Goal: Task Accomplishment & Management: Manage account settings

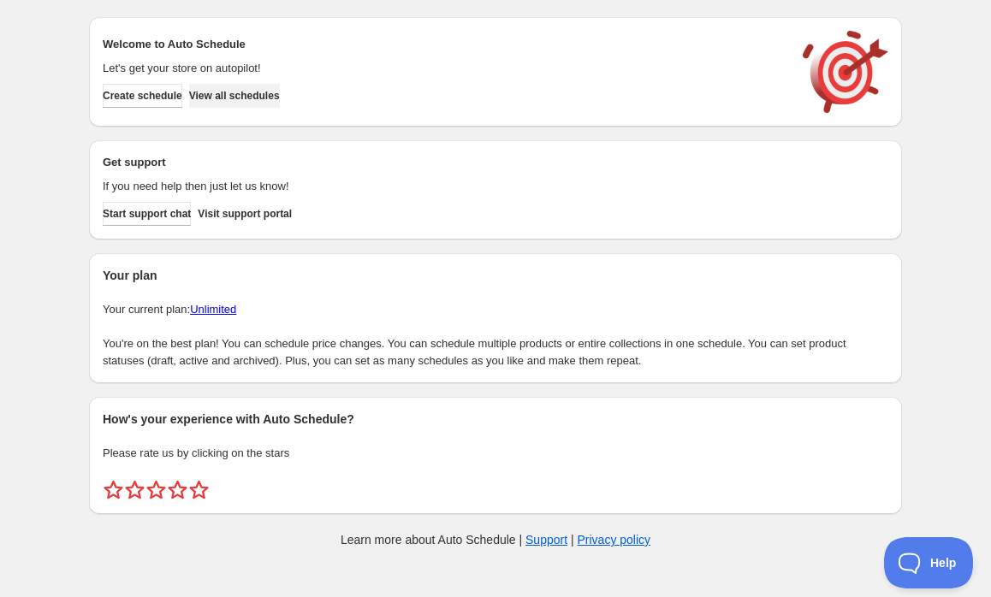
click at [278, 107] on button "View all schedules" at bounding box center [234, 96] width 91 height 24
